Goal: Task Accomplishment & Management: Manage account settings

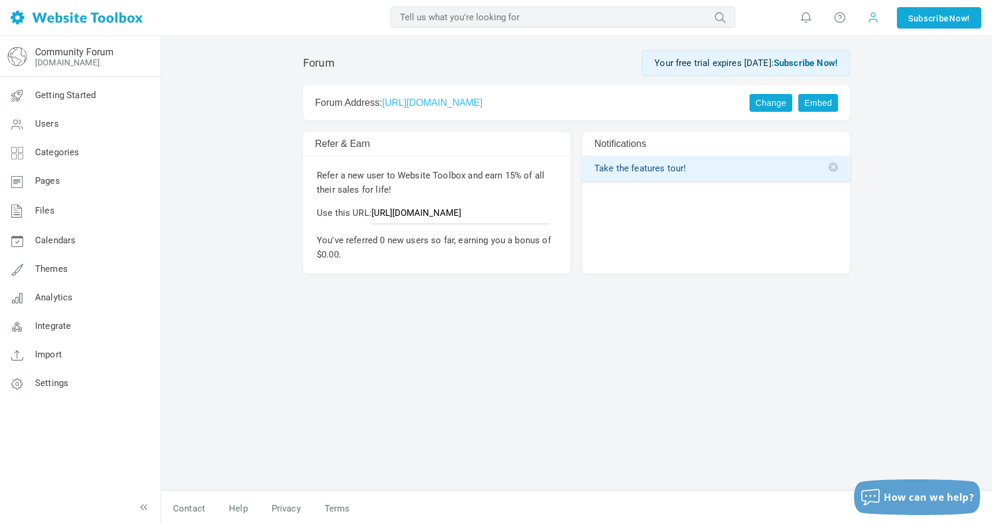
click at [872, 26] on span at bounding box center [873, 17] width 19 height 19
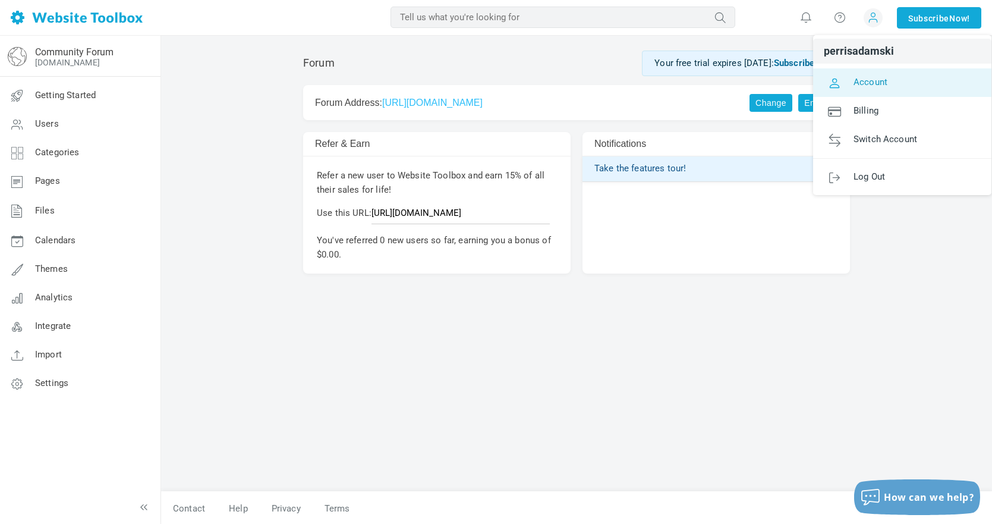
click at [872, 77] on span "Account" at bounding box center [871, 81] width 34 height 11
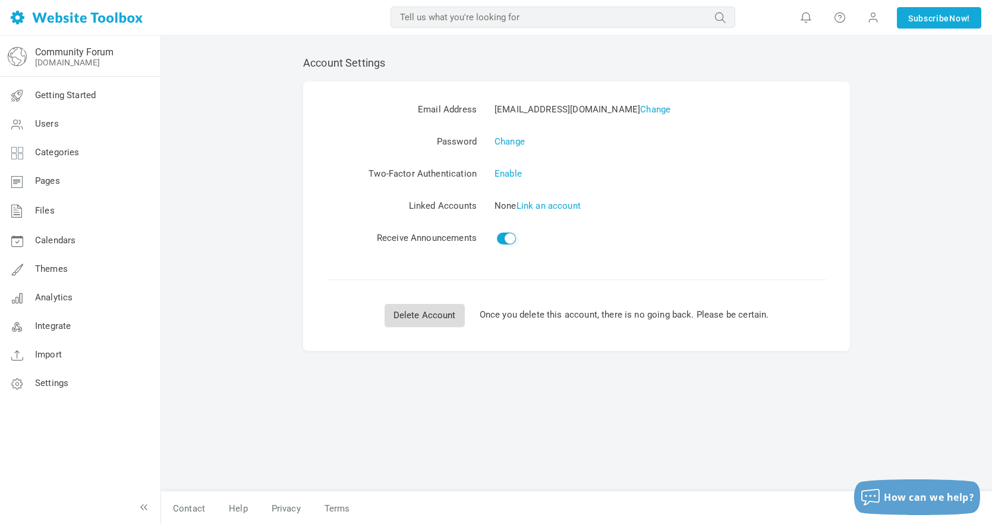
click at [427, 305] on link "Delete Account" at bounding box center [425, 315] width 80 height 23
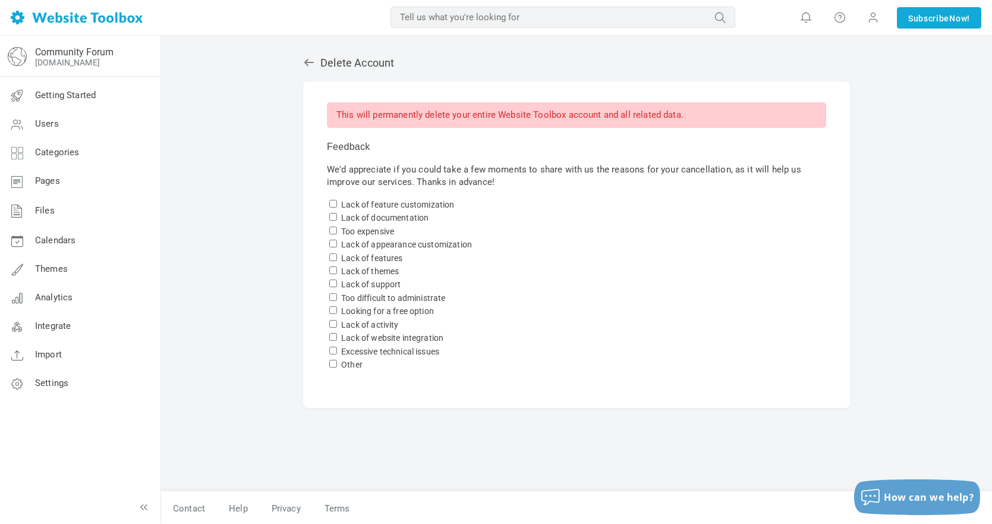
click at [354, 366] on label "Other" at bounding box center [351, 365] width 21 height 10
click at [337, 366] on input "Other" at bounding box center [333, 364] width 8 height 8
checkbox input "true"
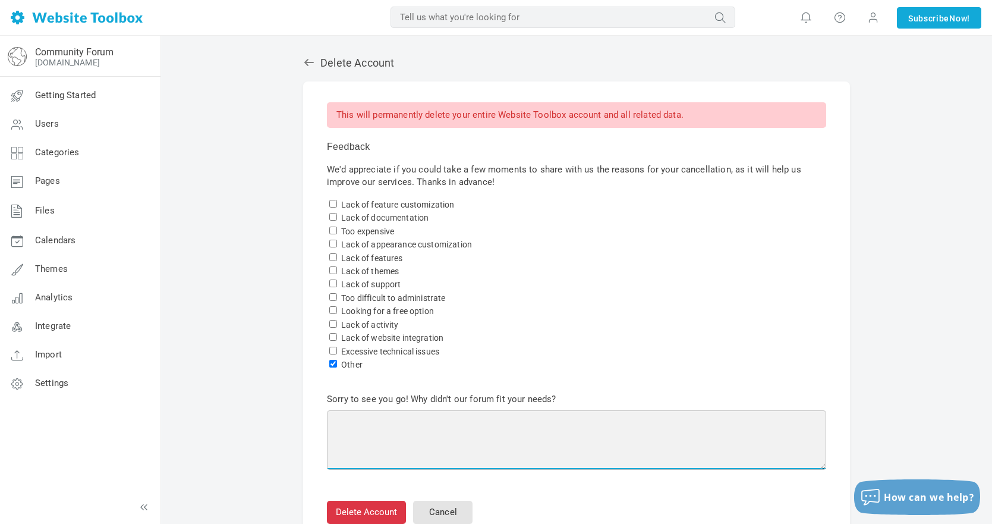
click at [378, 426] on textarea at bounding box center [577, 439] width 500 height 59
type textarea "r"
type textarea "mistake"
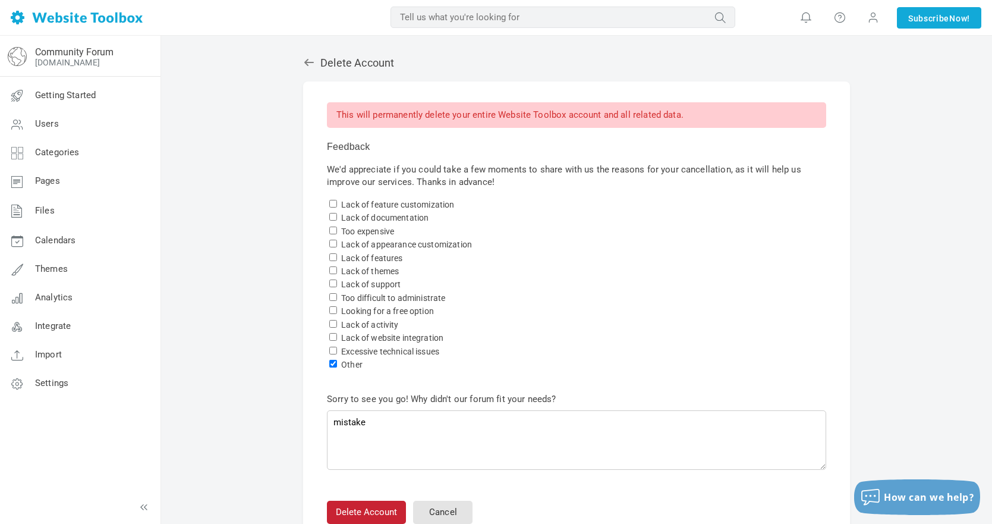
click at [375, 504] on button "Delete Account" at bounding box center [366, 512] width 79 height 23
